Goal: Task Accomplishment & Management: Use online tool/utility

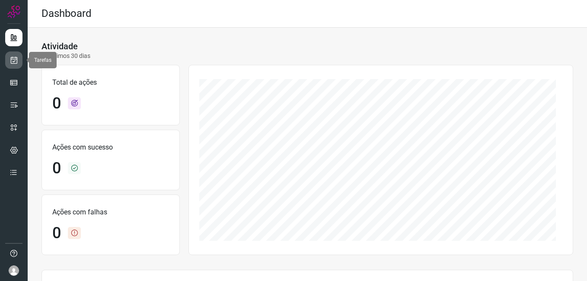
click at [19, 59] on link at bounding box center [13, 59] width 17 height 17
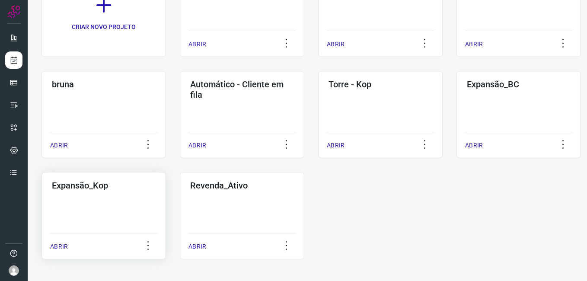
click at [140, 222] on div "Expansão_Kop ABRIR" at bounding box center [103, 215] width 124 height 87
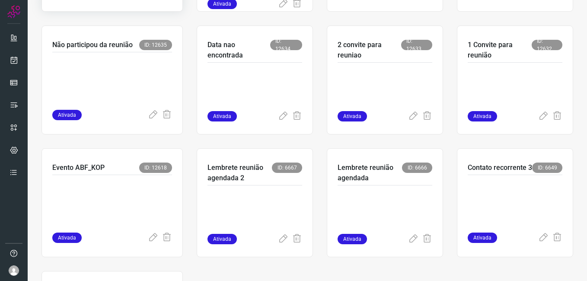
scroll to position [259, 0]
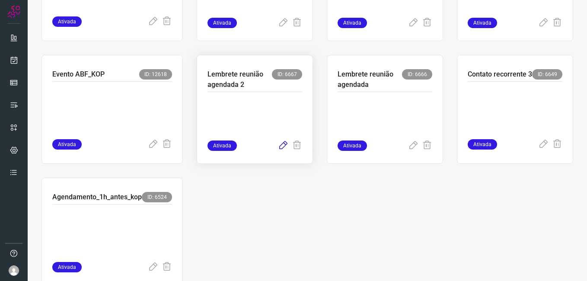
click at [282, 146] on icon at bounding box center [283, 145] width 10 height 10
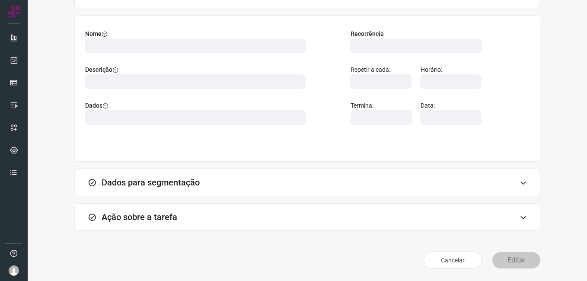
scroll to position [57, 0]
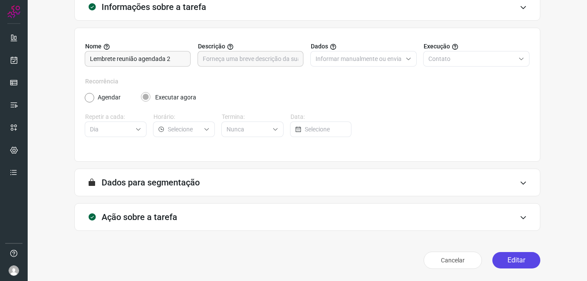
click at [506, 258] on button "Editar" at bounding box center [516, 260] width 48 height 16
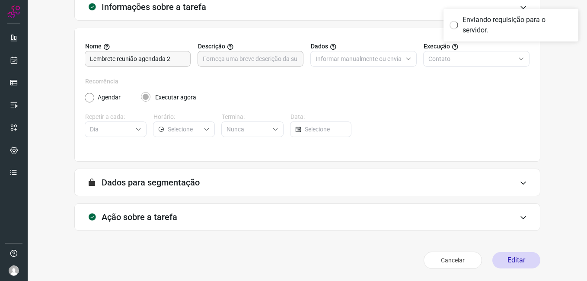
scroll to position [0, 0]
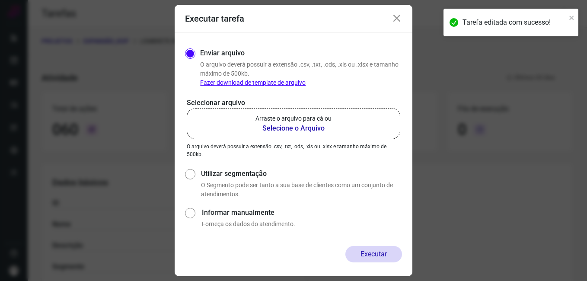
click at [307, 127] on b "Selecione o Arquivo" at bounding box center [293, 128] width 76 height 10
click at [0, 0] on input "Arraste o arquivo para cá ou Selecione o Arquivo" at bounding box center [0, 0] width 0 height 0
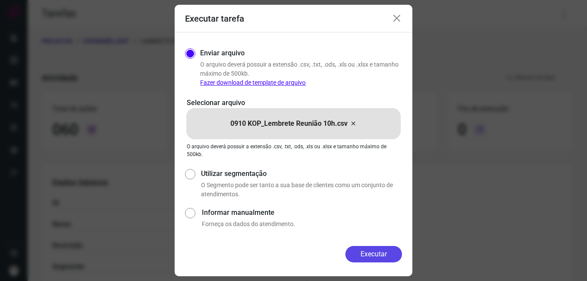
click at [358, 257] on button "Executar" at bounding box center [373, 254] width 57 height 16
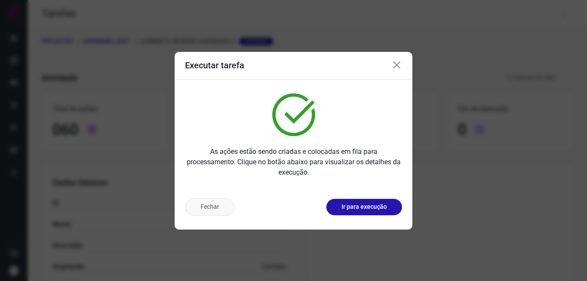
click at [233, 209] on button "Fechar" at bounding box center [210, 206] width 50 height 17
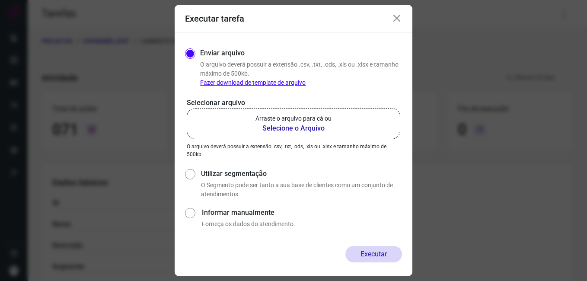
click at [398, 20] on icon at bounding box center [396, 18] width 10 height 10
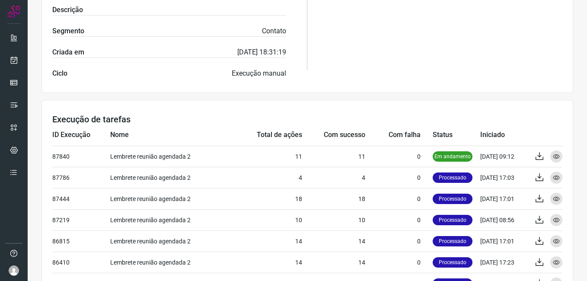
scroll to position [259, 0]
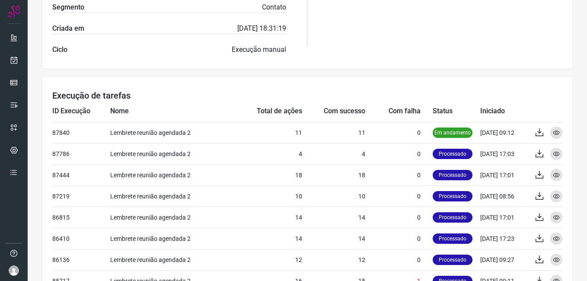
click at [370, 92] on h3 "Execução de tarefas" at bounding box center [307, 95] width 510 height 10
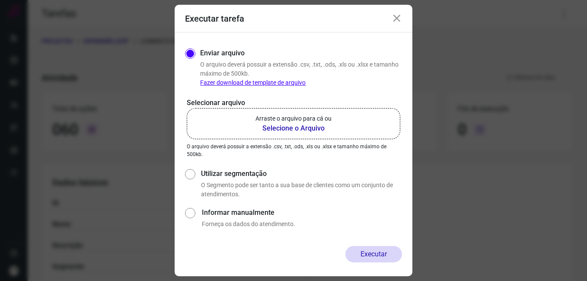
click at [401, 20] on icon at bounding box center [396, 18] width 10 height 10
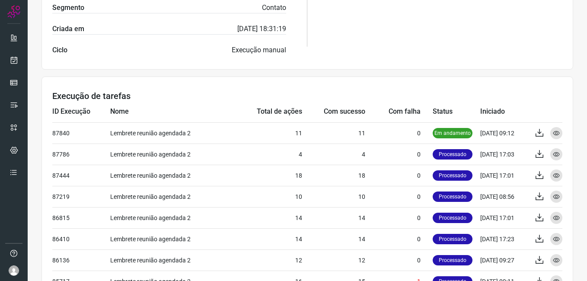
scroll to position [259, 0]
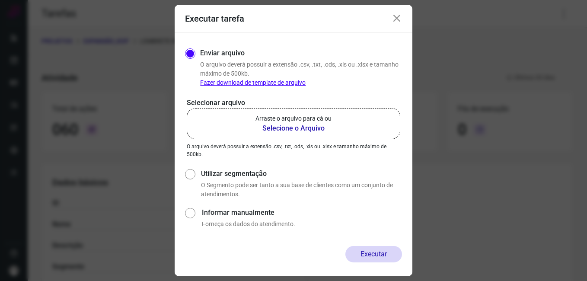
click at [399, 16] on icon at bounding box center [396, 18] width 10 height 10
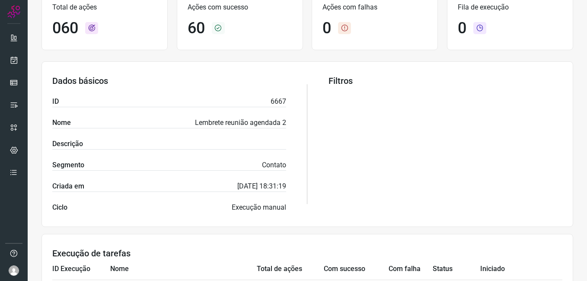
scroll to position [259, 0]
